Goal: Task Accomplishment & Management: Manage account settings

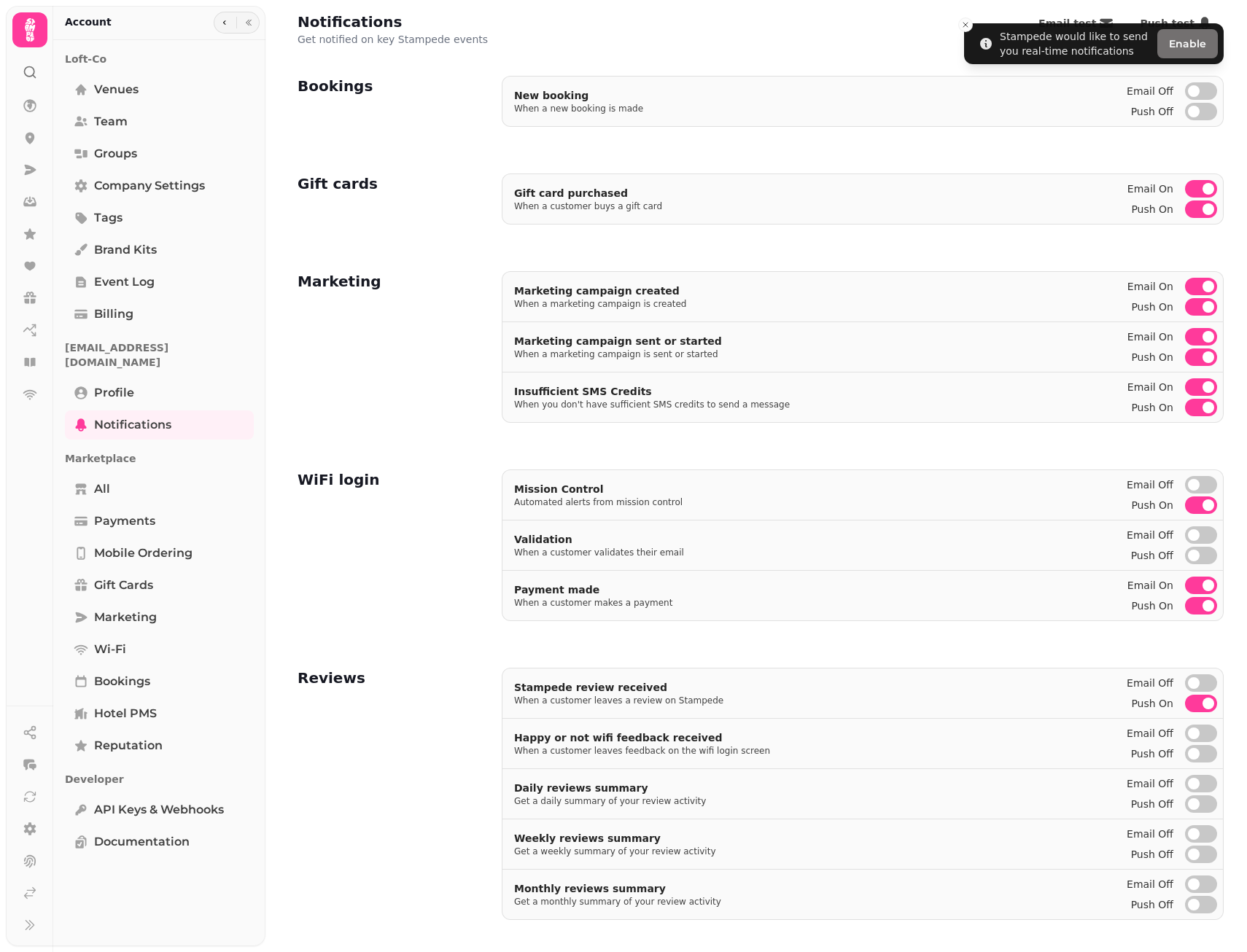
click at [1185, 188] on button "Email on" at bounding box center [1200, 189] width 32 height 17
click at [1188, 284] on button "Email on" at bounding box center [1200, 286] width 32 height 17
click at [1202, 334] on span "button" at bounding box center [1208, 337] width 12 height 12
click at [1187, 388] on button "Email on" at bounding box center [1200, 386] width 32 height 17
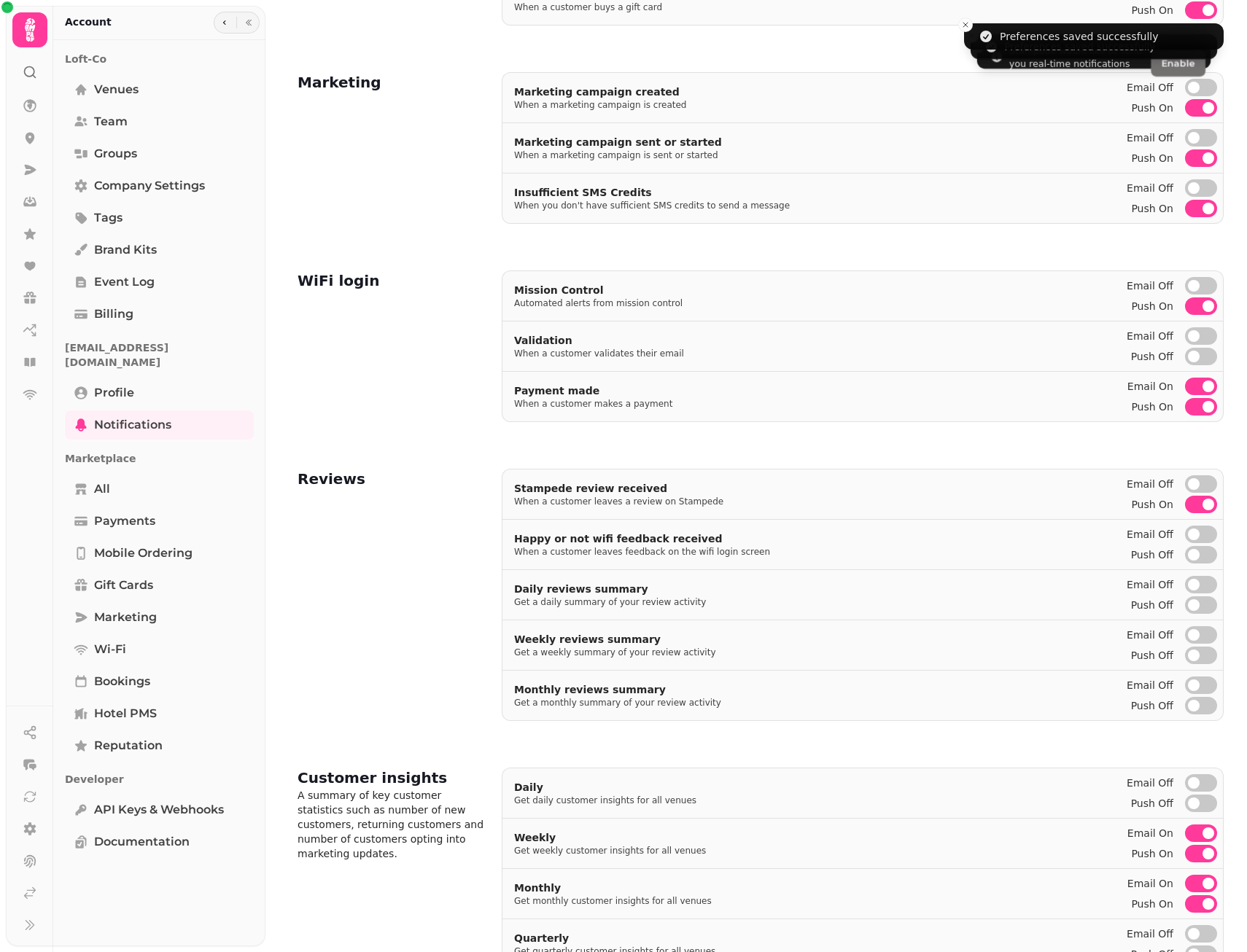
scroll to position [219, 0]
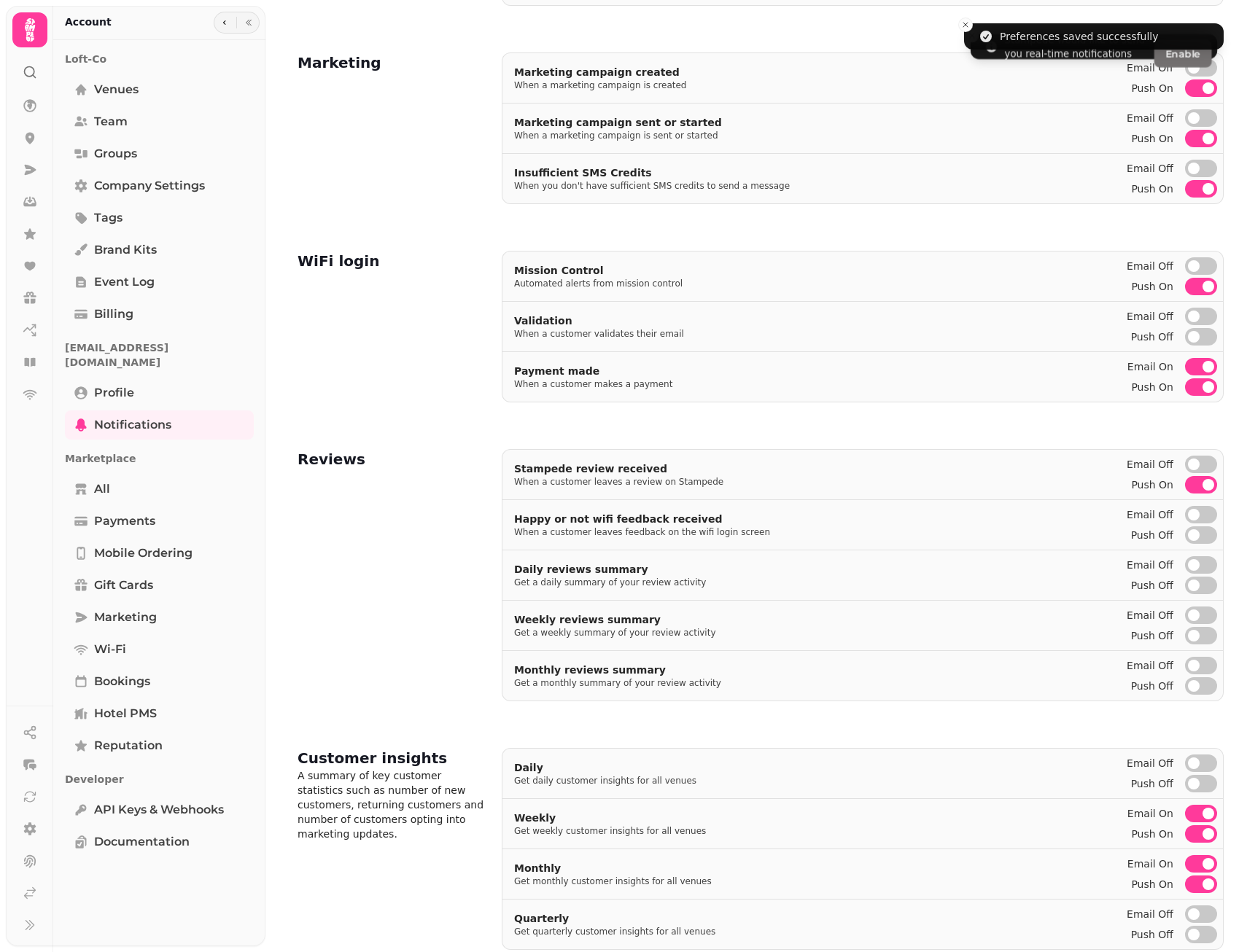
click at [1202, 367] on span "button" at bounding box center [1208, 366] width 12 height 12
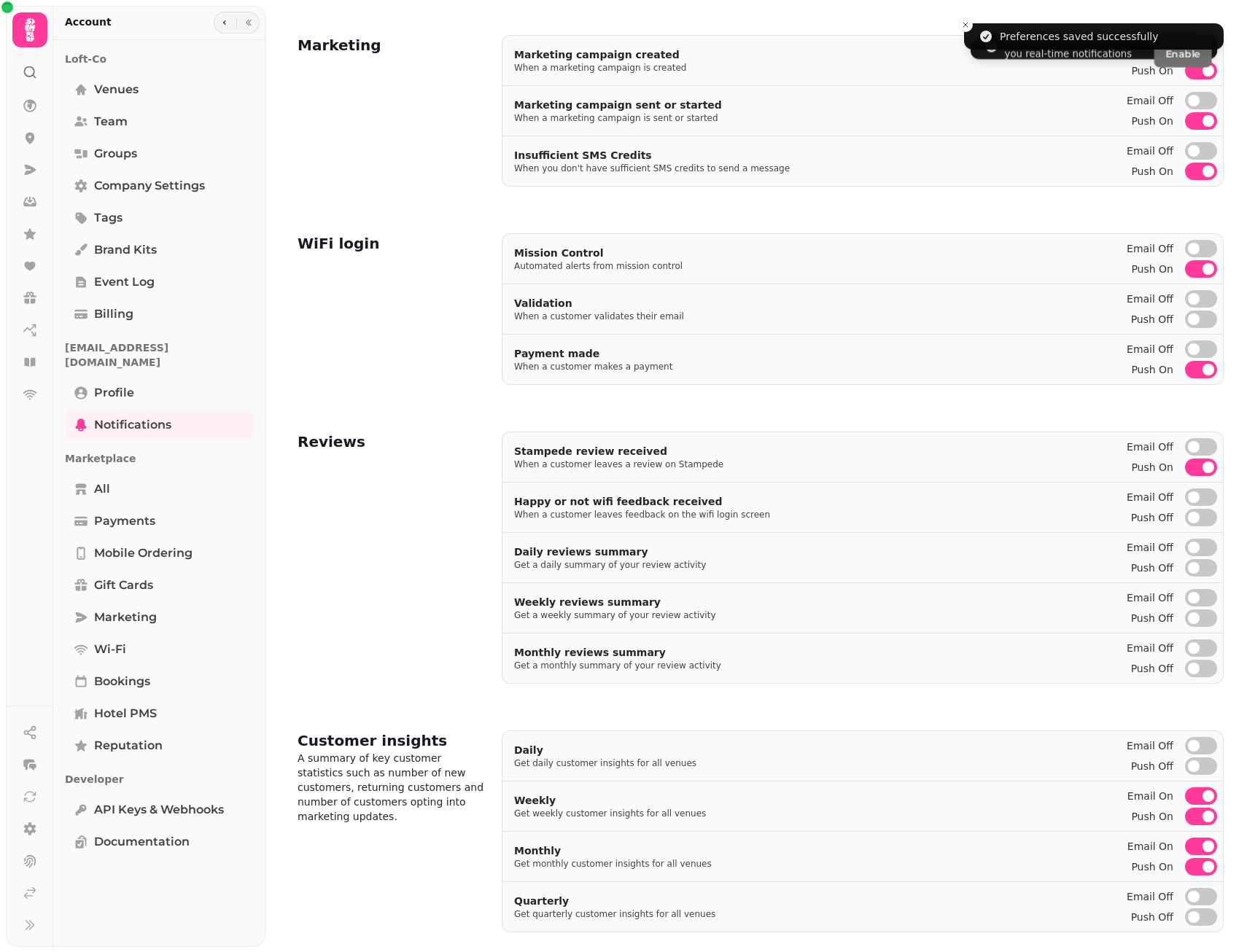
scroll to position [245, 0]
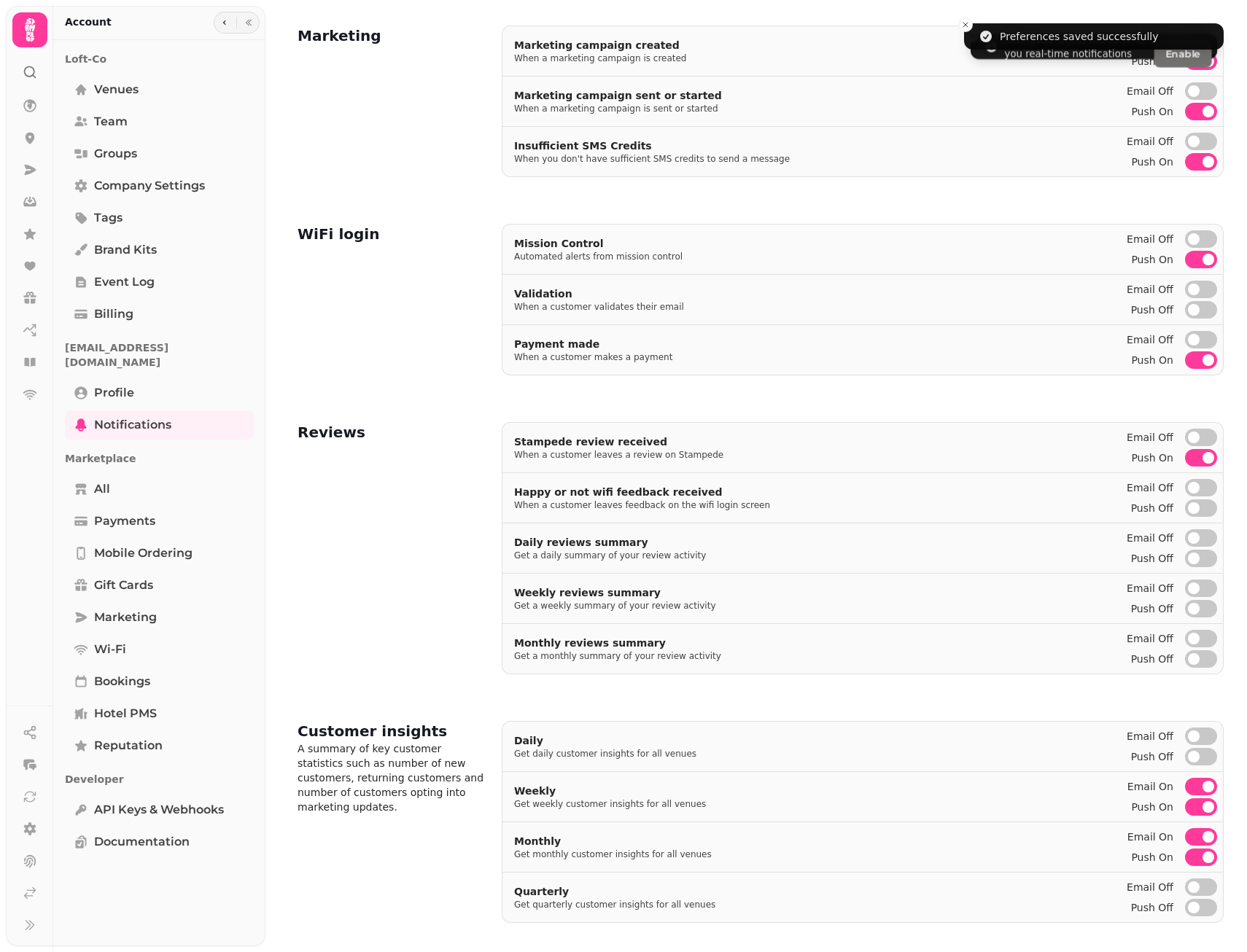
click at [1202, 786] on span "button" at bounding box center [1208, 786] width 12 height 12
click at [1202, 838] on span "button" at bounding box center [1208, 837] width 12 height 12
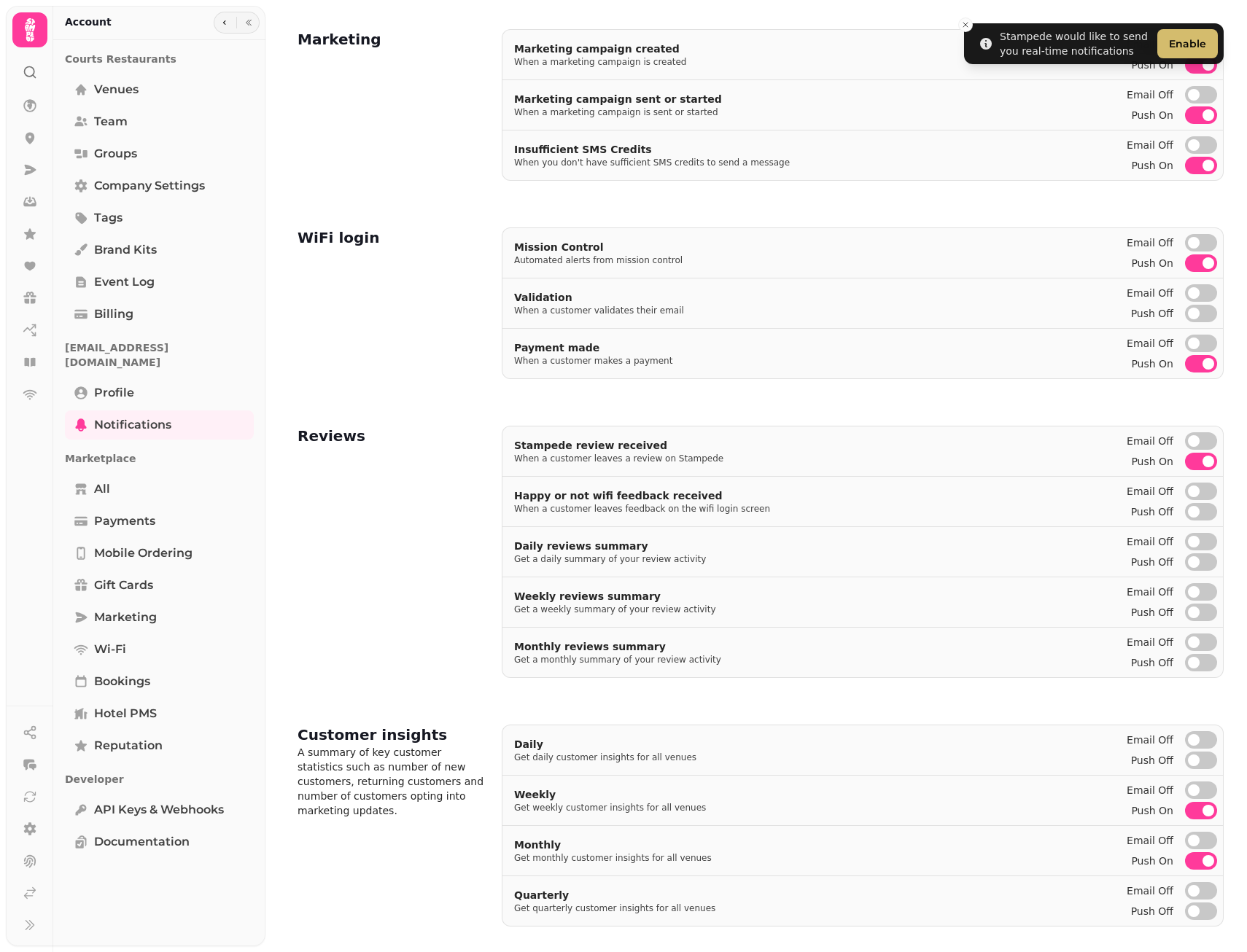
scroll to position [245, 0]
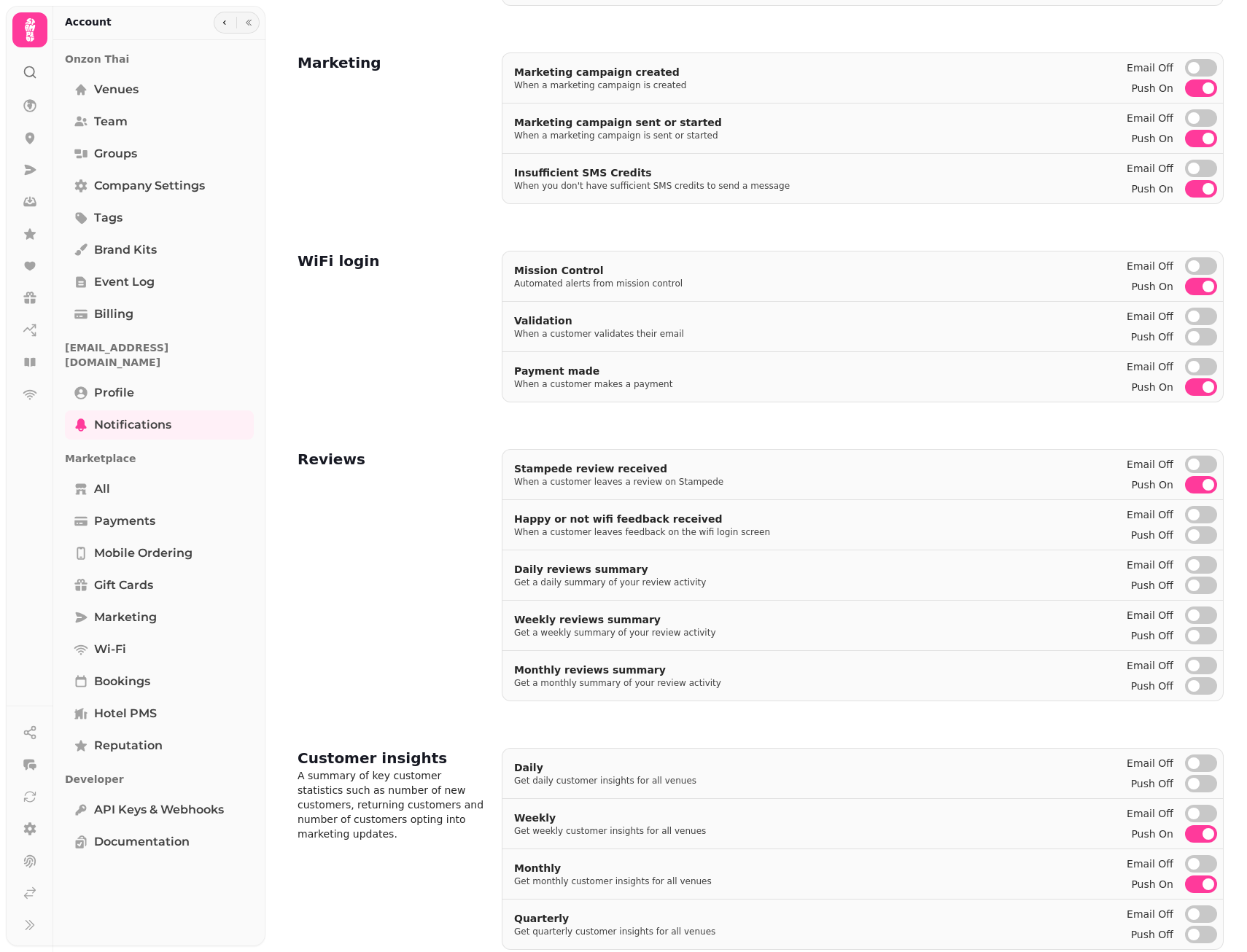
scroll to position [245, 0]
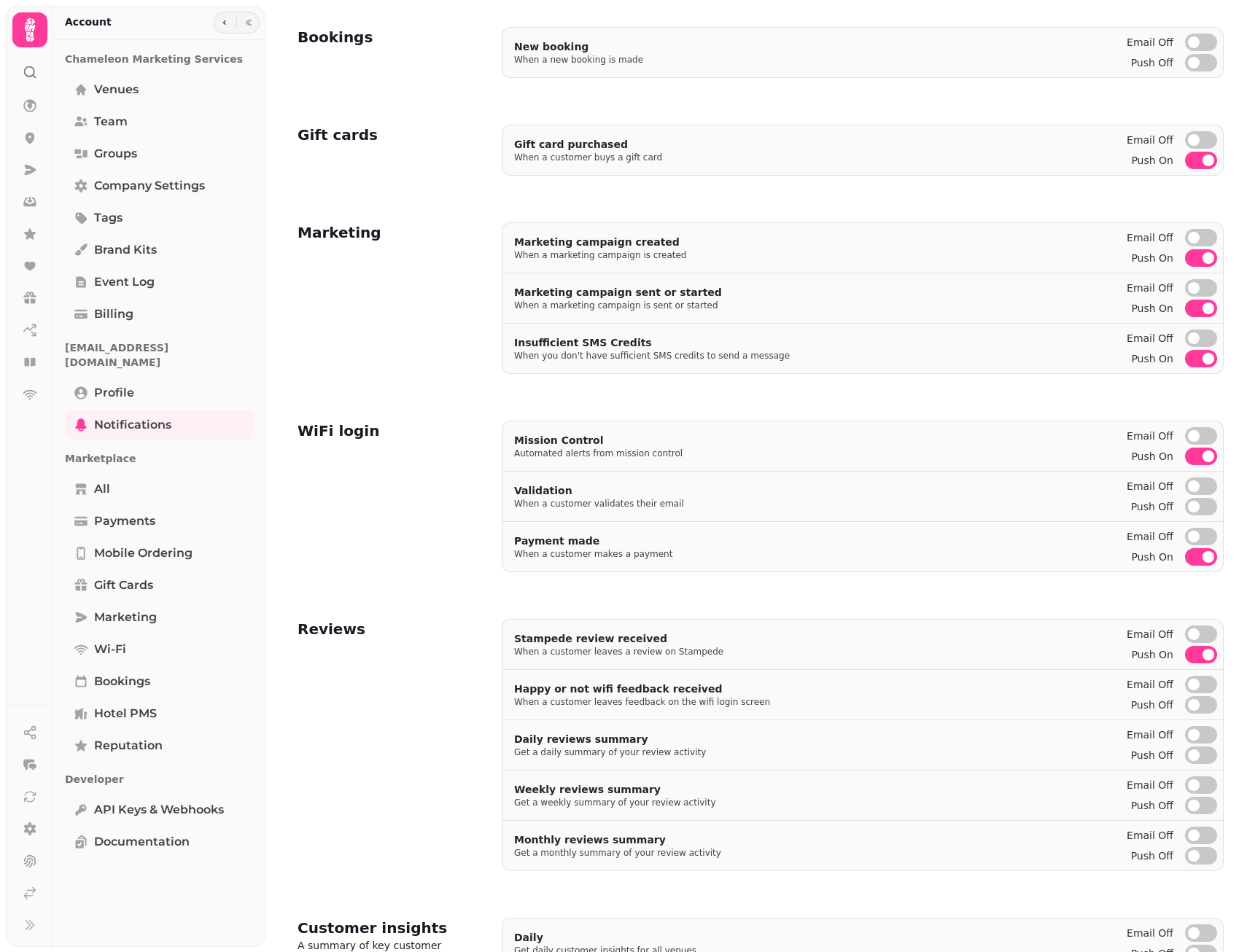
scroll to position [245, 0]
